Goal: Check status: Check status

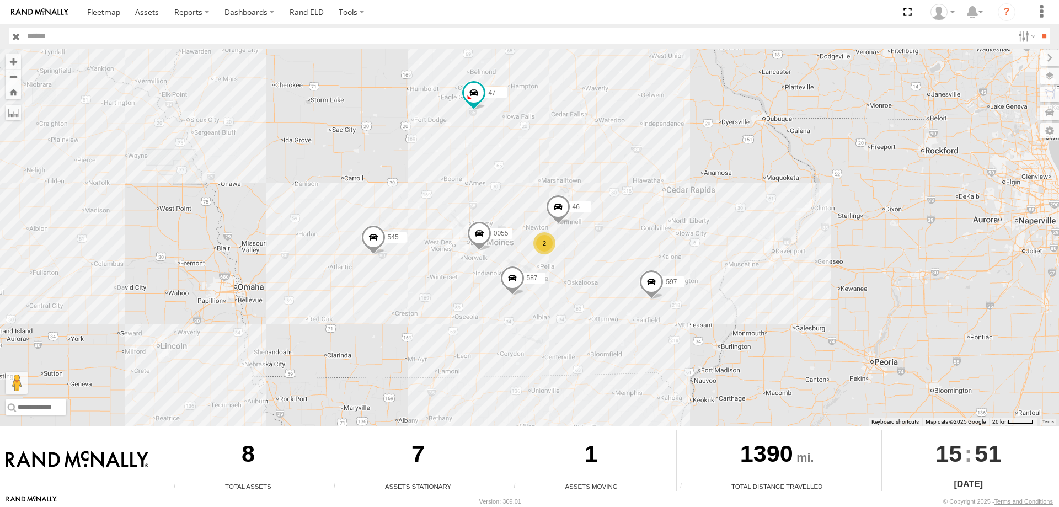
click at [536, 164] on div "545 0055 2 47 46 597 587" at bounding box center [529, 237] width 1059 height 377
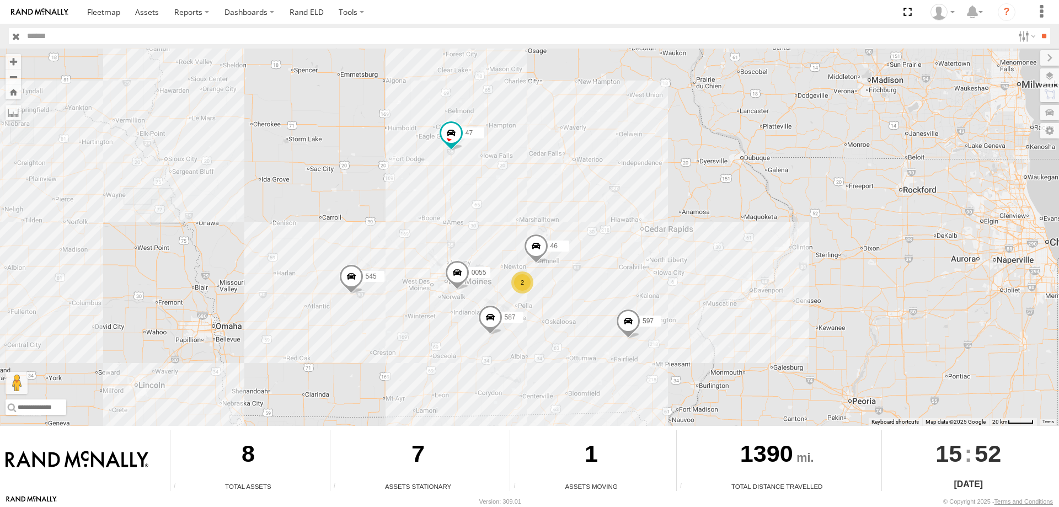
drag, startPoint x: 457, startPoint y: 351, endPoint x: 451, endPoint y: 354, distance: 7.0
click at [451, 354] on div "545 0055 2 47 46 597 587" at bounding box center [529, 237] width 1059 height 377
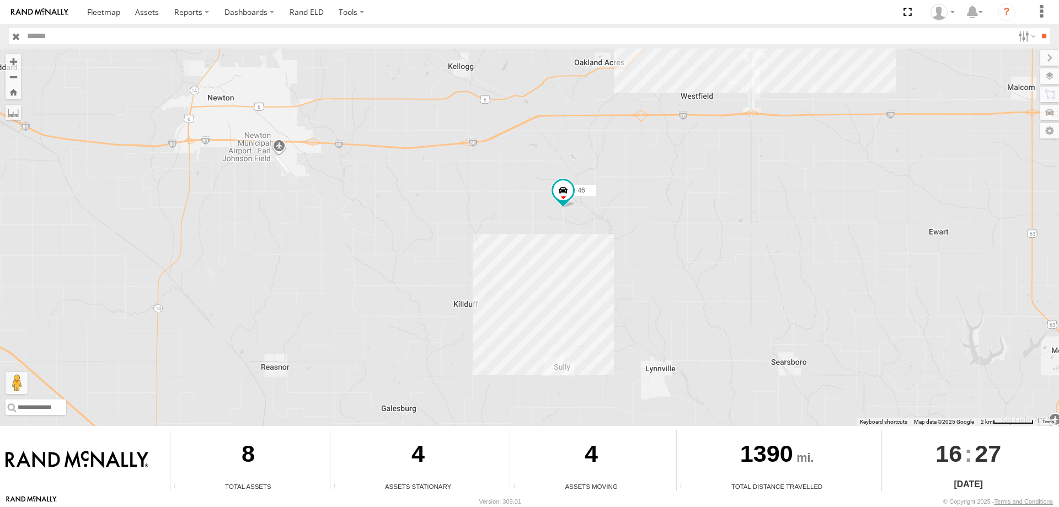
drag, startPoint x: 684, startPoint y: 285, endPoint x: 668, endPoint y: 118, distance: 168.0
click at [668, 118] on div "545 0055 47 46 597 587" at bounding box center [529, 237] width 1059 height 377
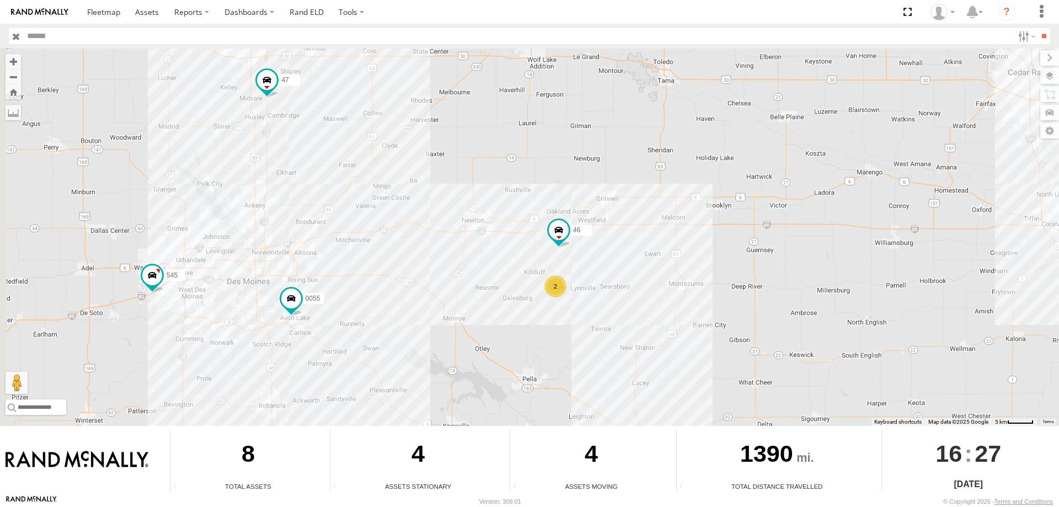
drag, startPoint x: 386, startPoint y: 223, endPoint x: 478, endPoint y: 276, distance: 106.1
click at [478, 276] on div "545 0055 47 46 597 587 2" at bounding box center [529, 237] width 1059 height 377
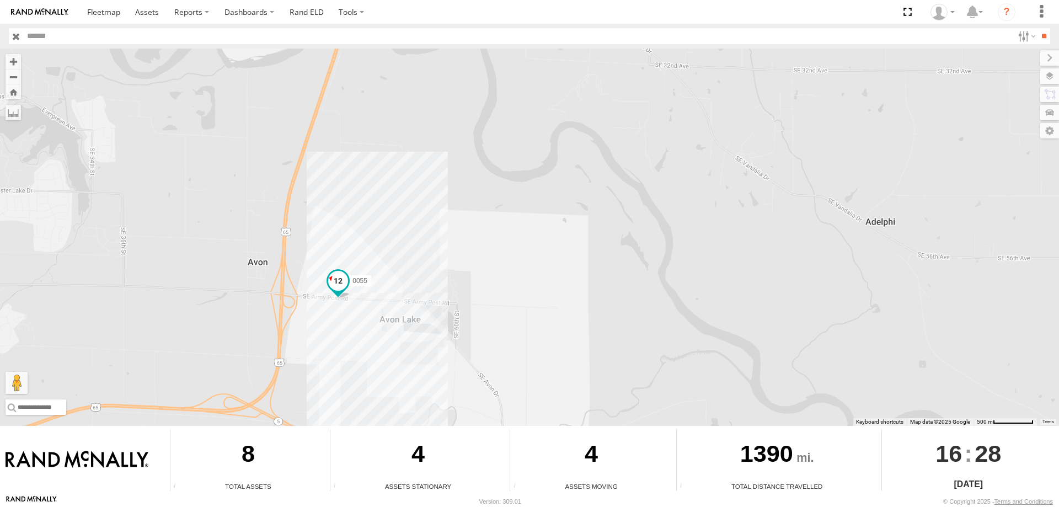
click at [338, 276] on span at bounding box center [338, 281] width 20 height 20
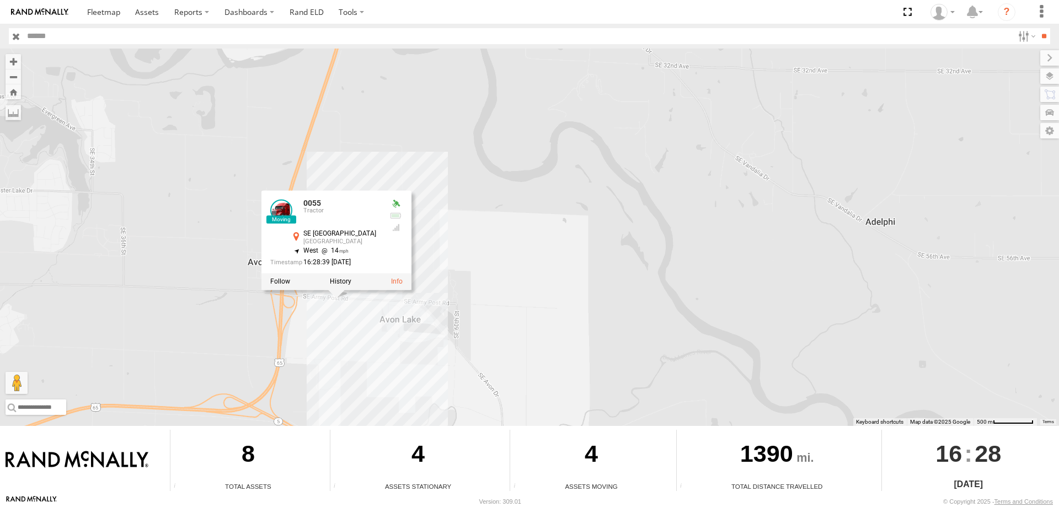
click at [529, 170] on div "545 0055 47 46 597 587 0055 Tractor SE 64th Ave Carlisle 41.52445 , -93.511 Wes…" at bounding box center [529, 237] width 1059 height 377
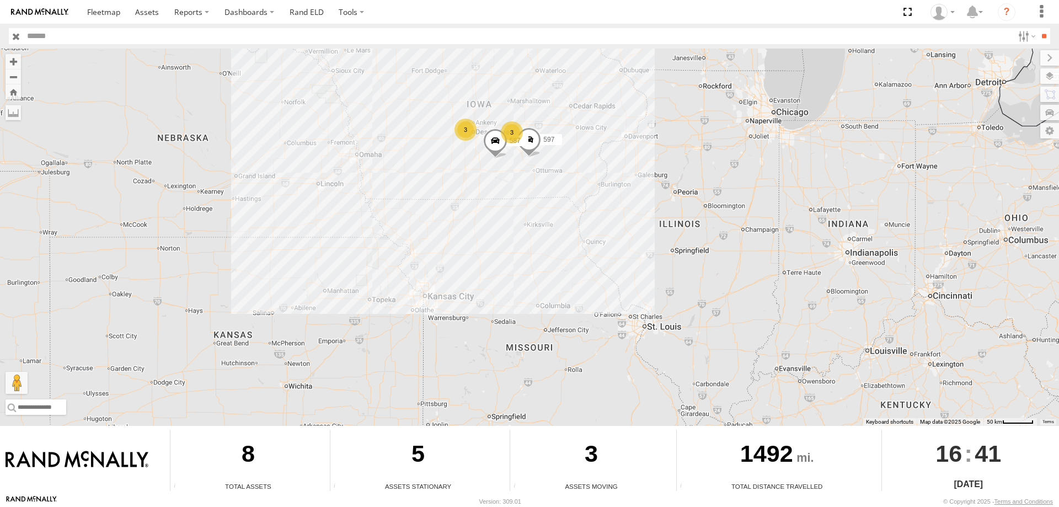
drag, startPoint x: 484, startPoint y: 346, endPoint x: 503, endPoint y: 216, distance: 131.1
click at [503, 216] on div "597 587 3 3" at bounding box center [529, 237] width 1059 height 377
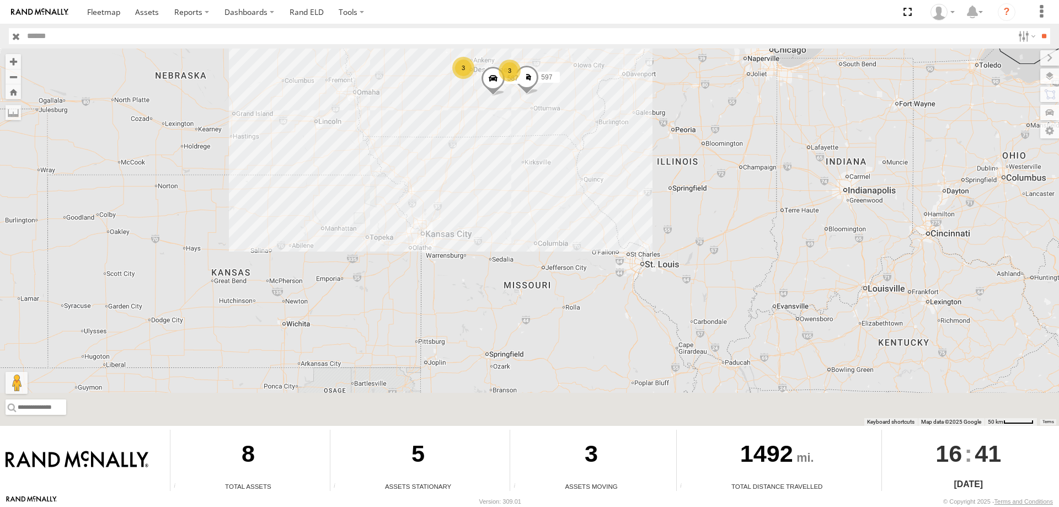
drag, startPoint x: 500, startPoint y: 307, endPoint x: 484, endPoint y: 148, distance: 160.3
click at [484, 148] on div "597 587 3 3" at bounding box center [529, 237] width 1059 height 377
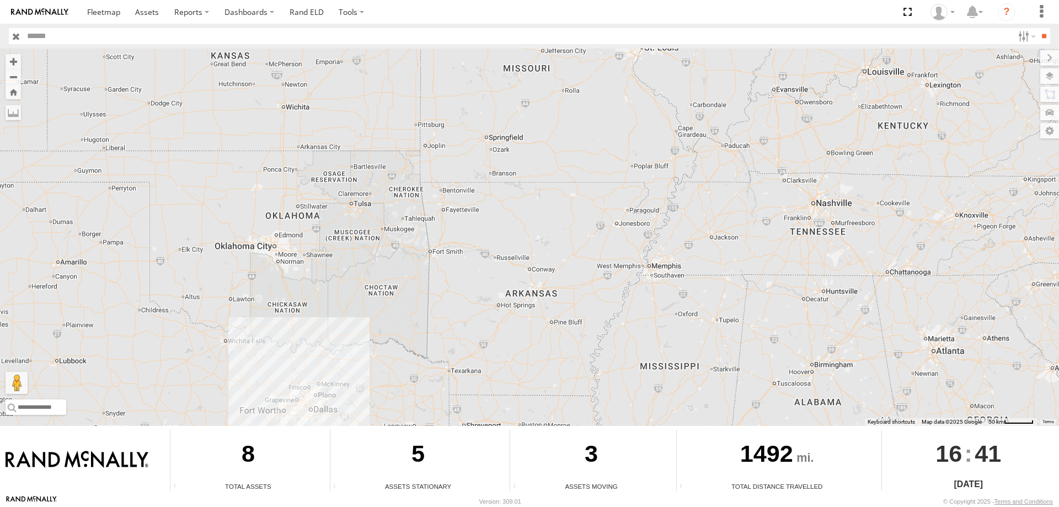
drag, startPoint x: 445, startPoint y: 301, endPoint x: 459, endPoint y: 182, distance: 120.5
click at [459, 182] on div "597 587 3 3" at bounding box center [529, 237] width 1059 height 377
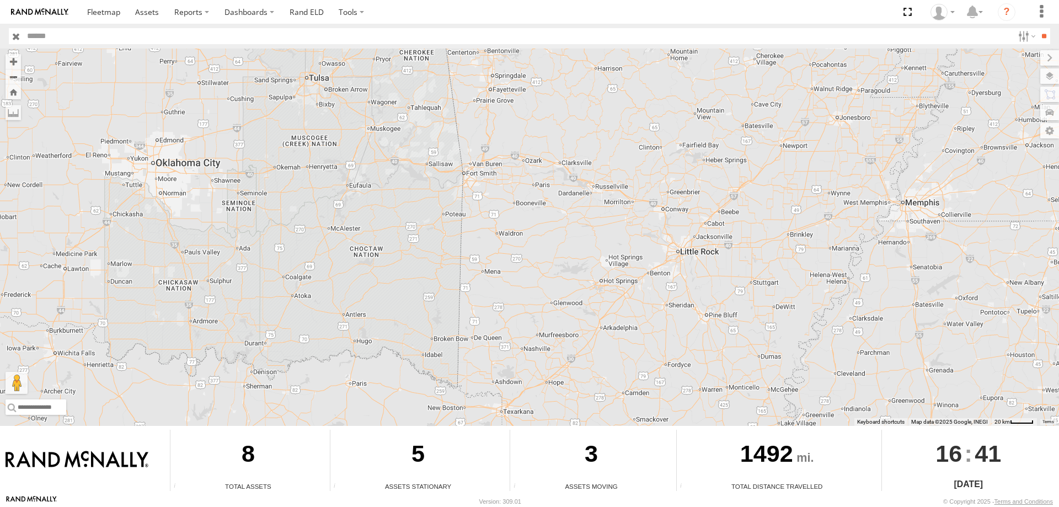
drag, startPoint x: 469, startPoint y: 304, endPoint x: 491, endPoint y: 244, distance: 63.4
click at [491, 244] on div "597 587" at bounding box center [529, 237] width 1059 height 377
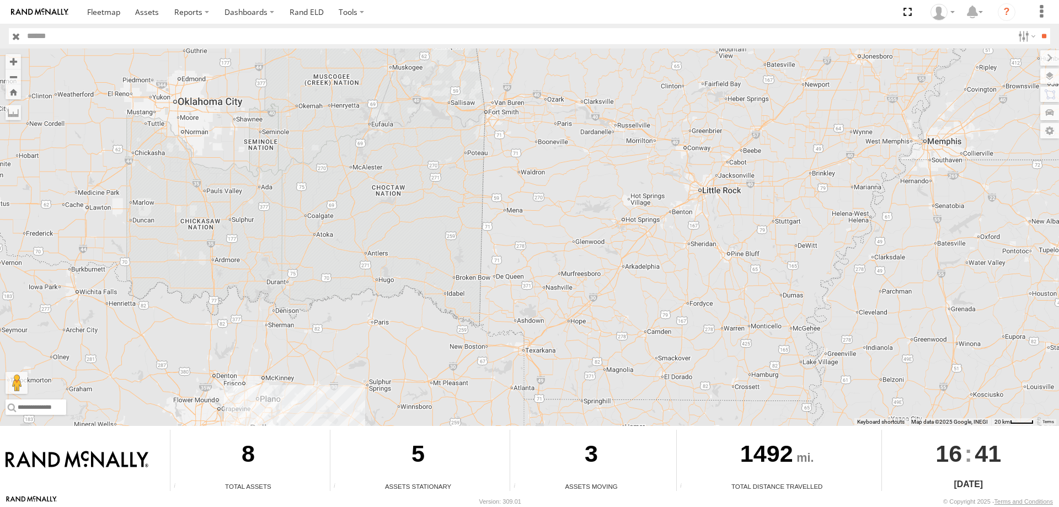
drag, startPoint x: 467, startPoint y: 307, endPoint x: 490, endPoint y: 243, distance: 68.1
click at [490, 243] on div "597 587" at bounding box center [529, 237] width 1059 height 377
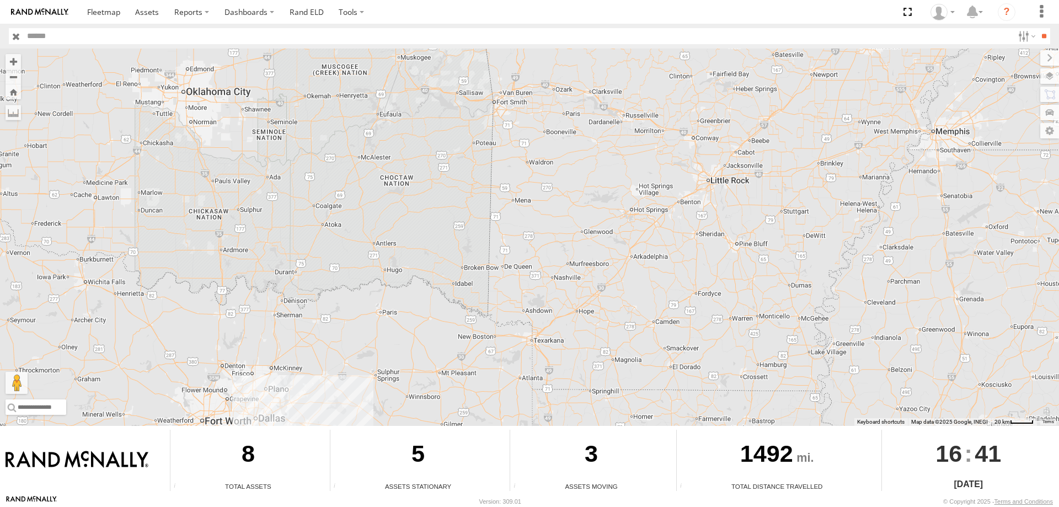
drag, startPoint x: 480, startPoint y: 316, endPoint x: 456, endPoint y: 196, distance: 122.2
click at [456, 196] on div "597 587" at bounding box center [529, 237] width 1059 height 377
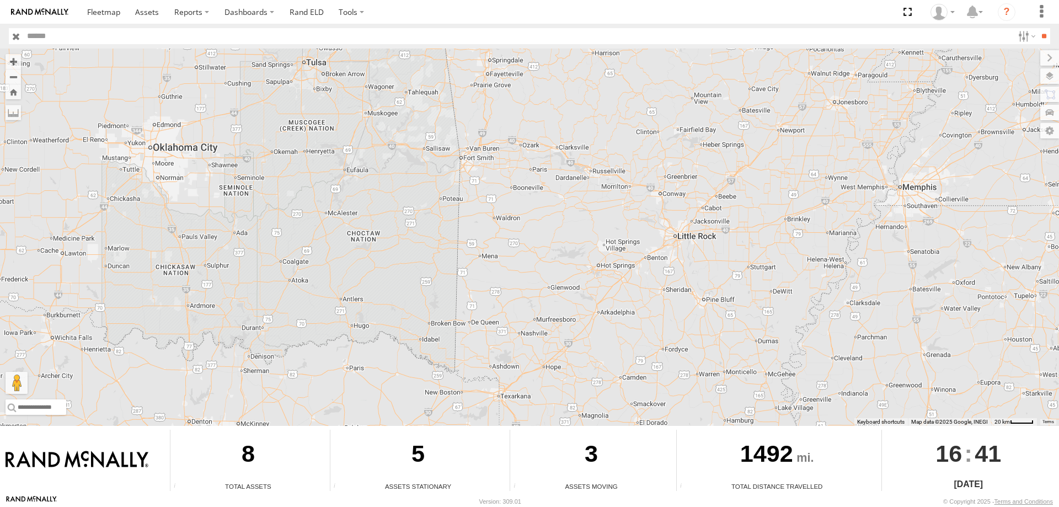
click at [530, 257] on div "597 587" at bounding box center [529, 237] width 1059 height 377
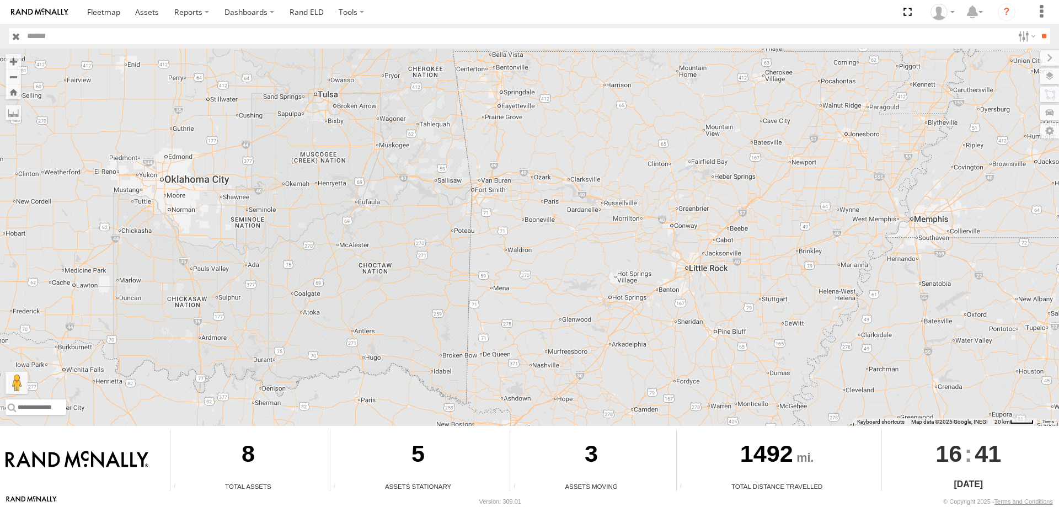
drag, startPoint x: 527, startPoint y: 249, endPoint x: 541, endPoint y: 278, distance: 31.8
click at [541, 278] on div "597 587" at bounding box center [529, 237] width 1059 height 377
